Goal: Task Accomplishment & Management: Use online tool/utility

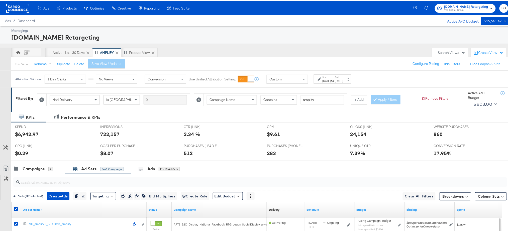
click at [19, 8] on rect at bounding box center [17, 7] width 23 height 9
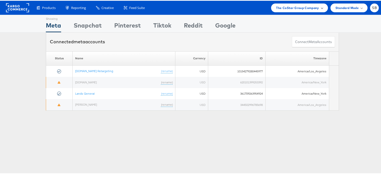
click at [279, 5] on span "The CoStar Group Company" at bounding box center [297, 7] width 43 height 5
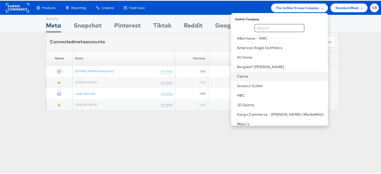
click at [259, 78] on link "Clarks" at bounding box center [280, 75] width 87 height 5
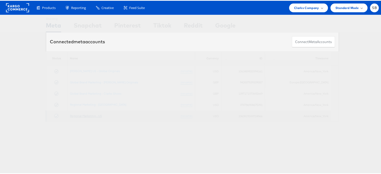
click at [82, 115] on link "Regional Marketing - US" at bounding box center [86, 115] width 32 height 4
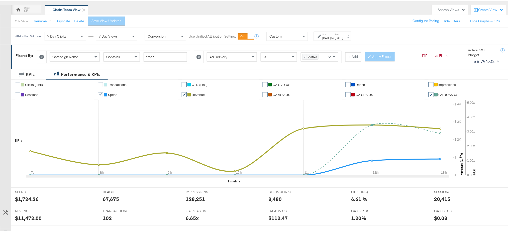
scroll to position [204, 0]
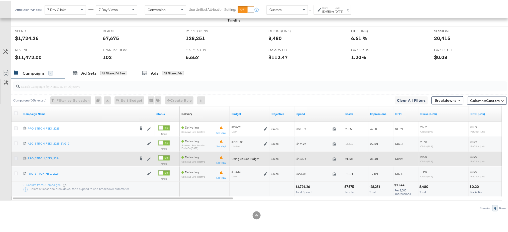
click at [16, 156] on icon at bounding box center [16, 157] width 4 height 4
click at [0, 0] on input "checkbox" at bounding box center [0, 0] width 0 height 0
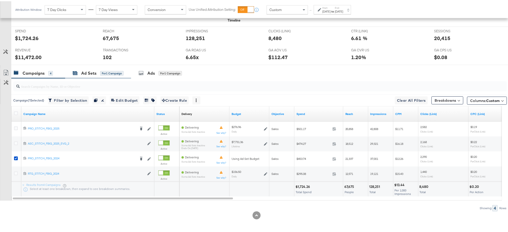
click at [80, 70] on div "Ad Sets for 1 Campaign" at bounding box center [98, 72] width 51 height 6
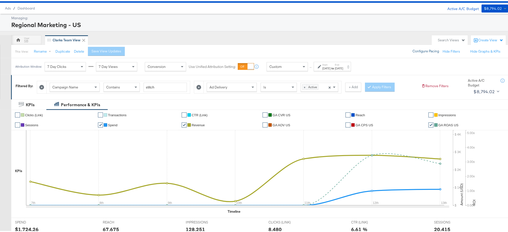
scroll to position [0, 0]
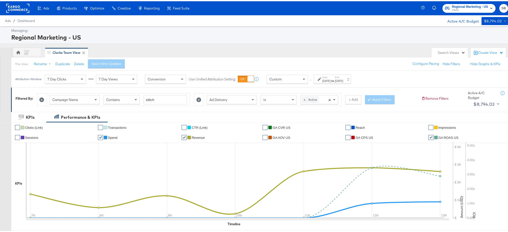
drag, startPoint x: 350, startPoint y: 83, endPoint x: 349, endPoint y: 79, distance: 4.2
click at [349, 79] on div "Attribution Window: 7 Day Clicks 7 Day Views Conversion Use Unified Attribution…" at bounding box center [184, 77] width 346 height 17
click at [344, 79] on div "Sep 13th 2025" at bounding box center [339, 80] width 8 height 4
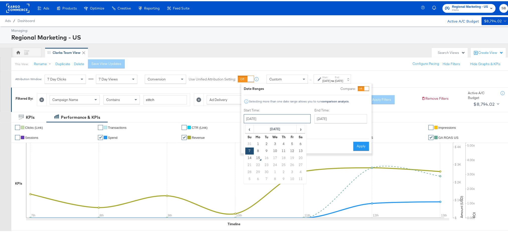
click at [285, 121] on input "September 7th 2025" at bounding box center [277, 117] width 67 height 9
click at [273, 150] on td "10" at bounding box center [275, 149] width 9 height 7
type input "September 10th 2025"
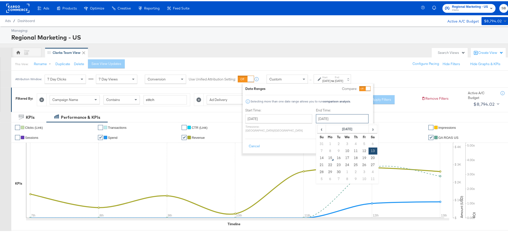
click at [316, 119] on input "September 13th 2025" at bounding box center [342, 117] width 53 height 9
click at [318, 155] on td "14" at bounding box center [322, 156] width 9 height 7
type input "September 14th 2025"
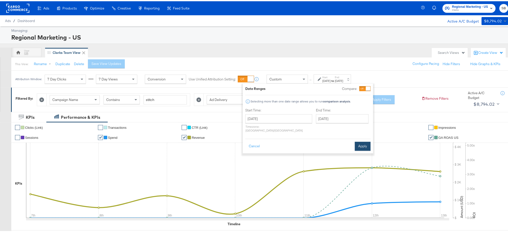
click at [364, 141] on button "Apply" at bounding box center [363, 145] width 16 height 9
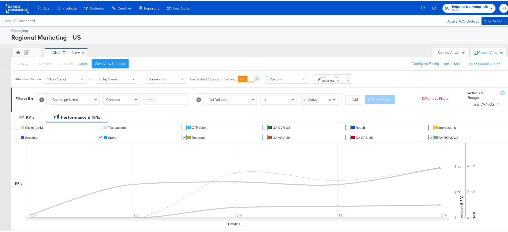
drag, startPoint x: 364, startPoint y: 141, endPoint x: 354, endPoint y: 124, distance: 19.6
click at [354, 124] on ul "✔ Clicks (Link) ✔ Transactions ✔ CTR (Link) ✔ GA CVR US ✔ Reach ✔ Impressions ✔…" at bounding box center [264, 131] width 507 height 20
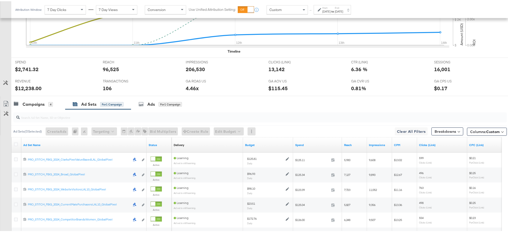
scroll to position [227, 0]
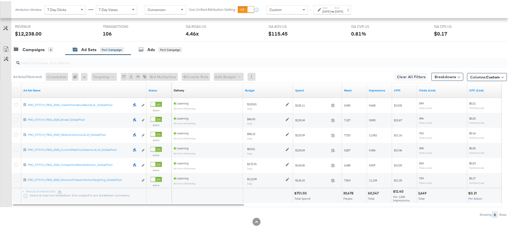
click at [315, 51] on div "Campaigns 4 Ad Sets for 1 Campaign Ads for 1 Campaign" at bounding box center [262, 48] width 502 height 11
click at [79, 49] on div "Ad Sets for 1 Campaign" at bounding box center [98, 49] width 51 height 6
click at [37, 89] on link "Ad Set Name" at bounding box center [83, 89] width 121 height 4
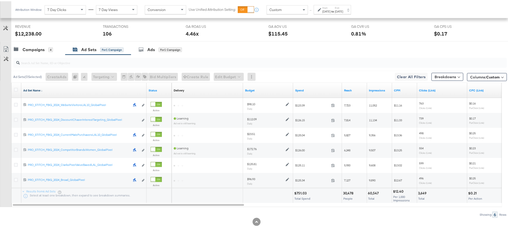
click at [37, 89] on link "Ad Set Name ↓" at bounding box center [83, 89] width 121 height 4
